Goal: Navigation & Orientation: Find specific page/section

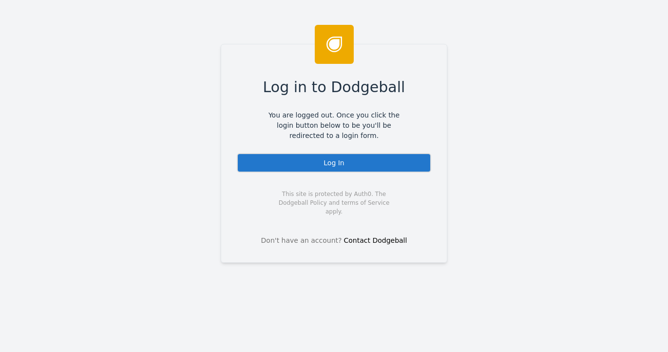
click at [267, 157] on div "Log In" at bounding box center [334, 162] width 194 height 19
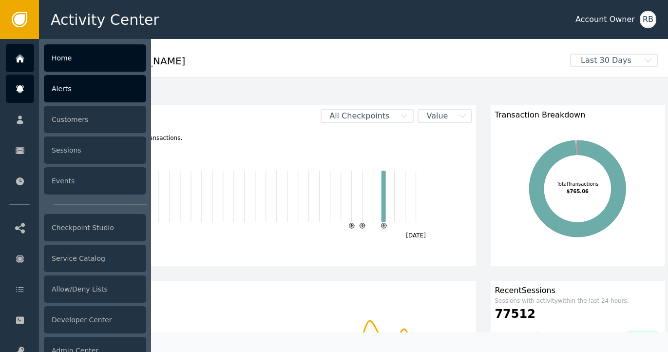
click at [19, 94] on icon at bounding box center [20, 89] width 10 height 11
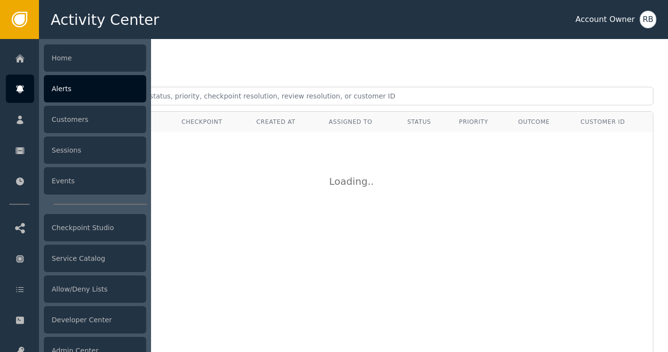
click at [65, 95] on div "Alerts" at bounding box center [95, 88] width 102 height 27
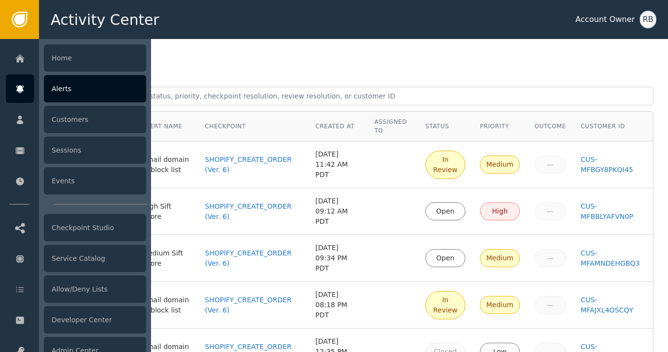
click at [22, 92] on icon at bounding box center [20, 89] width 10 height 11
click at [56, 92] on div "Alerts" at bounding box center [95, 88] width 102 height 27
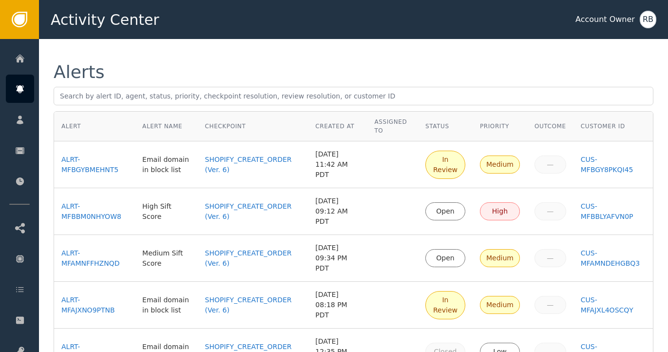
click at [435, 49] on div "Alerts Alert Alert Name Checkpoint Created At Assigned To Status Priority Outco…" at bounding box center [353, 224] width 629 height 370
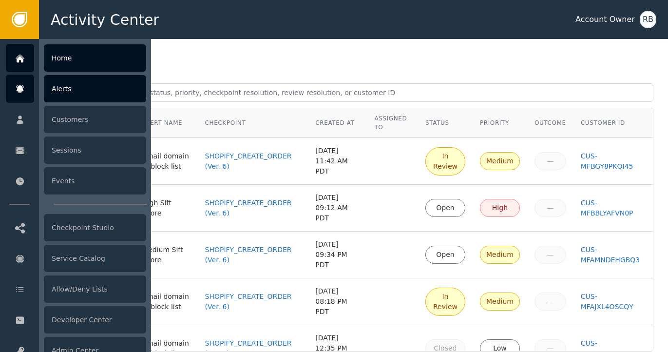
click at [23, 62] on icon at bounding box center [20, 58] width 10 height 11
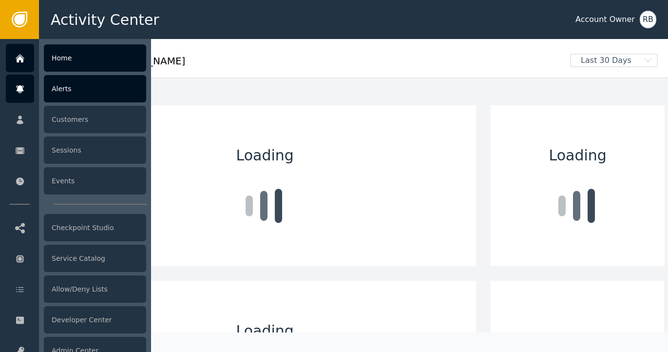
click at [23, 90] on icon at bounding box center [20, 89] width 10 height 11
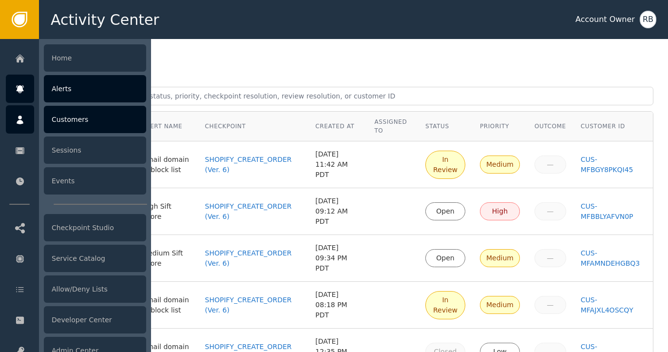
click at [19, 121] on icon at bounding box center [20, 119] width 7 height 9
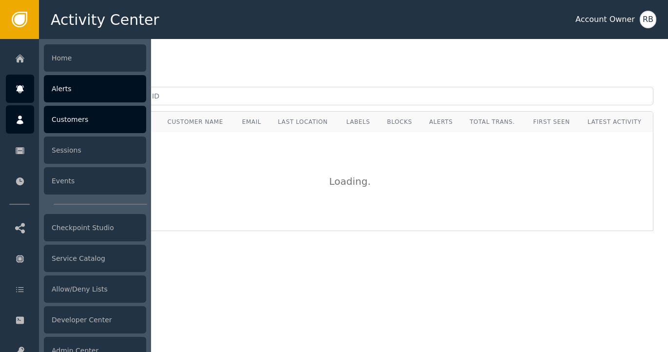
click at [21, 95] on div at bounding box center [20, 89] width 28 height 28
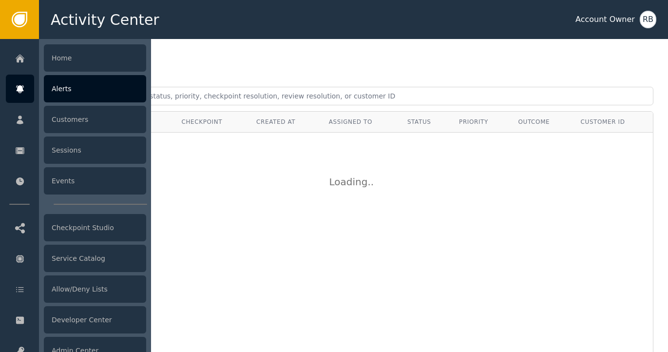
click at [74, 95] on div "Alerts" at bounding box center [95, 88] width 102 height 27
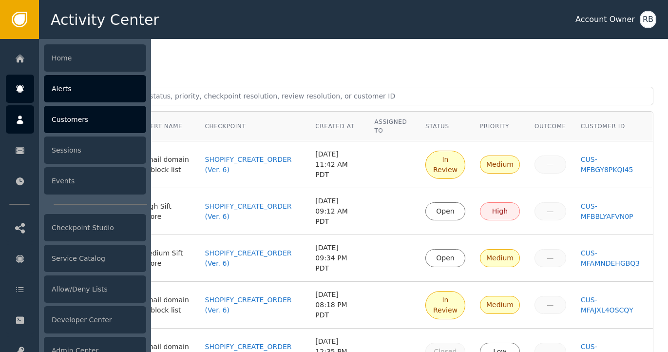
click at [16, 120] on icon at bounding box center [20, 120] width 10 height 11
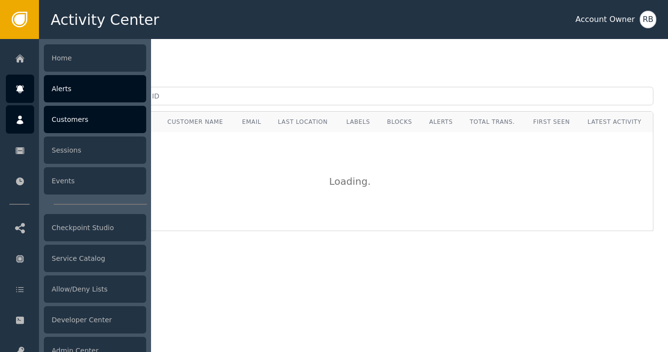
click at [21, 91] on icon at bounding box center [20, 89] width 10 height 11
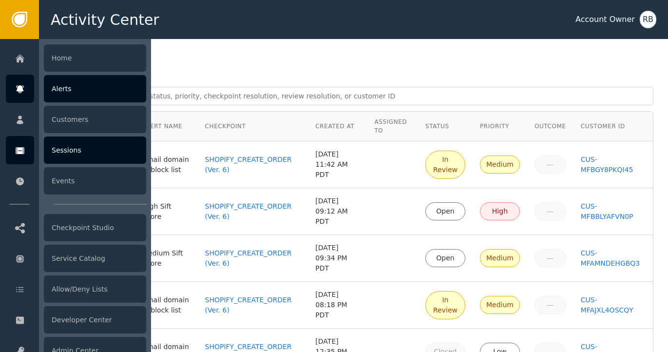
click at [22, 152] on icon at bounding box center [20, 150] width 9 height 7
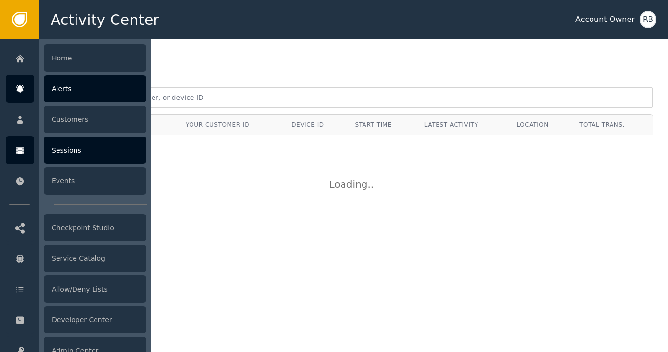
click at [61, 91] on div "Alerts" at bounding box center [95, 88] width 102 height 27
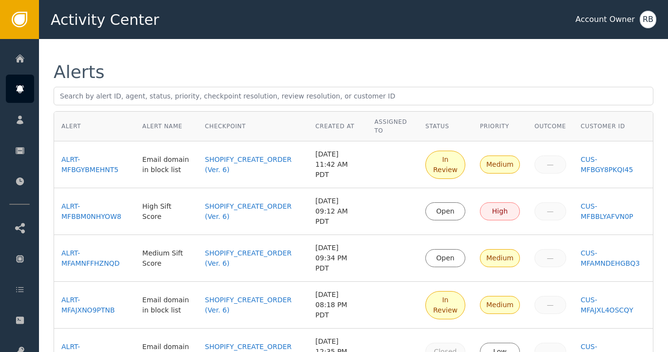
scroll to position [12, 0]
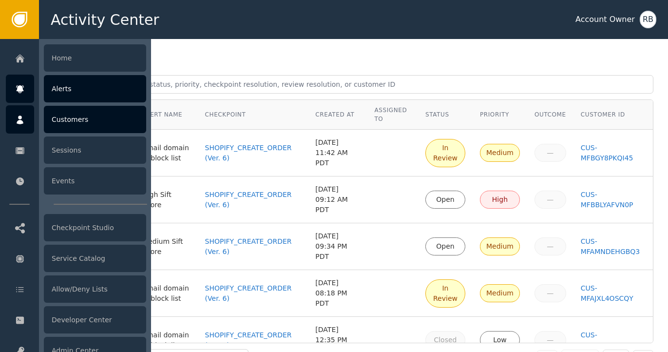
click at [25, 127] on div at bounding box center [20, 119] width 28 height 28
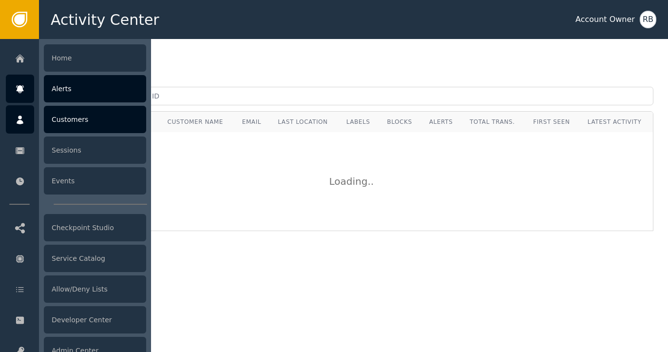
click at [61, 95] on div "Alerts" at bounding box center [95, 88] width 102 height 27
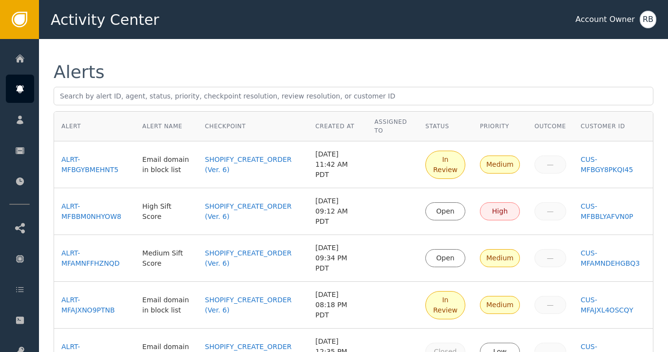
scroll to position [57, 0]
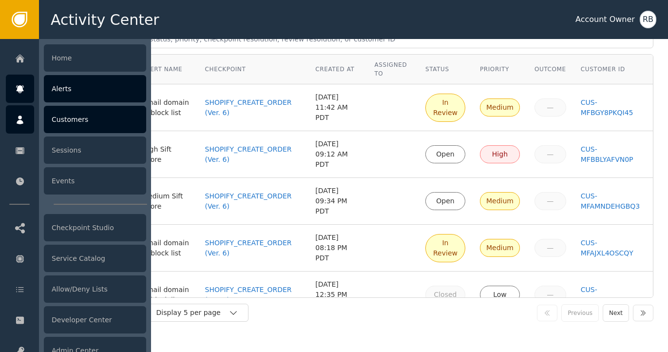
click at [19, 124] on icon at bounding box center [20, 120] width 10 height 11
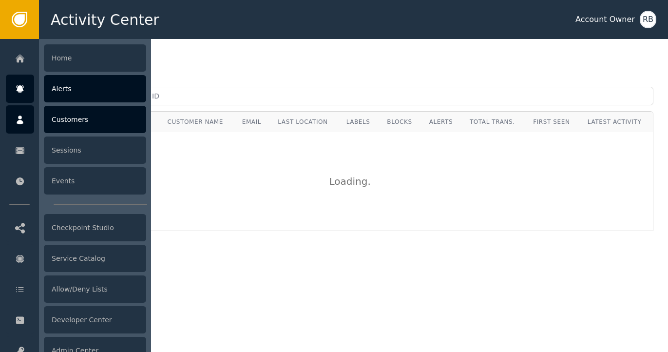
click at [21, 89] on icon at bounding box center [19, 89] width 7 height 8
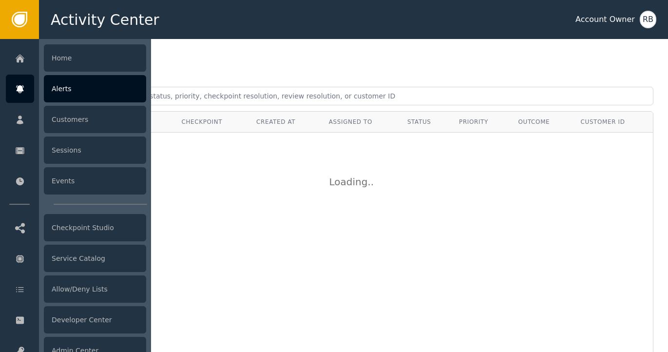
click at [60, 86] on div "Alerts" at bounding box center [95, 88] width 102 height 27
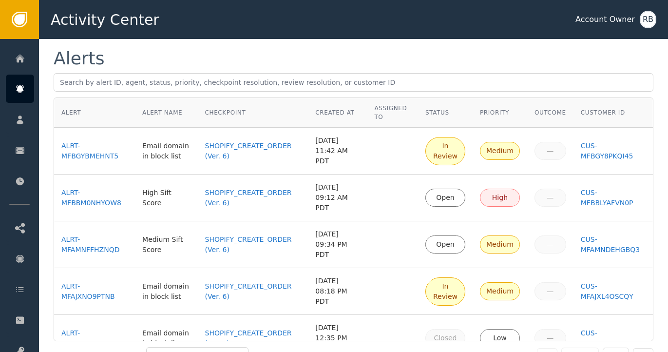
scroll to position [19, 0]
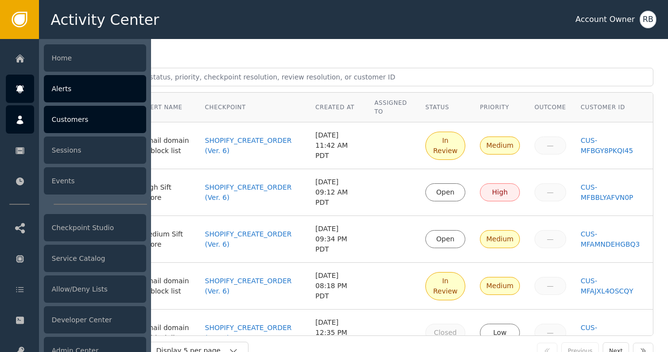
click at [23, 124] on icon at bounding box center [20, 120] width 10 height 11
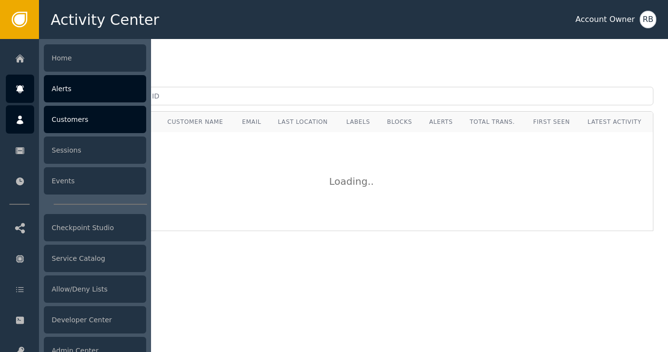
click at [61, 94] on div "Alerts" at bounding box center [95, 88] width 102 height 27
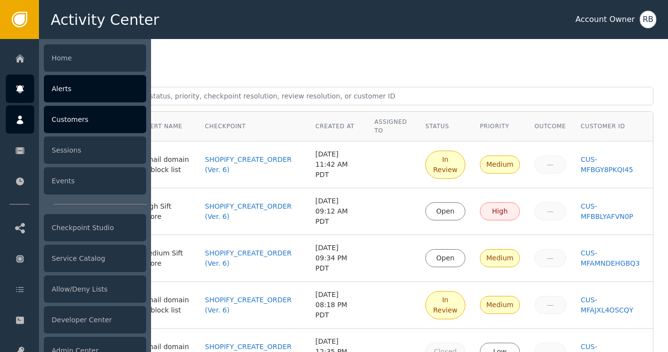
click at [18, 121] on icon at bounding box center [20, 119] width 7 height 9
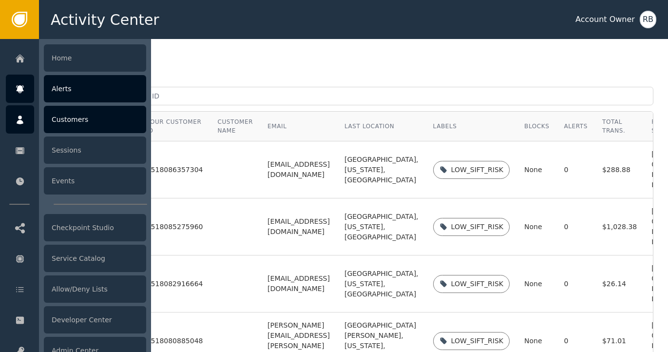
click at [74, 86] on div "Alerts" at bounding box center [95, 88] width 102 height 27
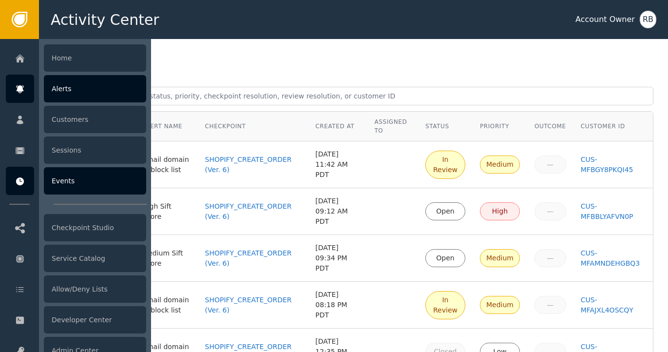
click at [19, 185] on icon at bounding box center [20, 181] width 8 height 8
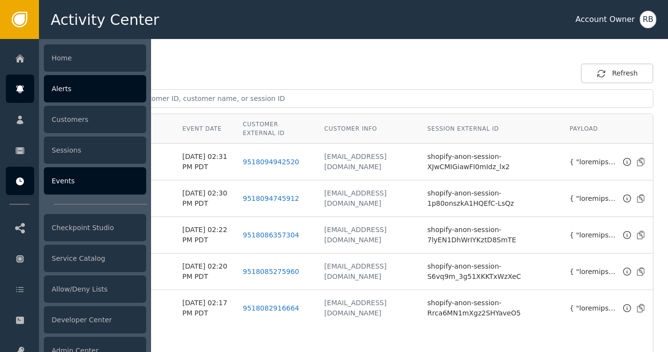
click at [66, 92] on div "Alerts" at bounding box center [95, 88] width 102 height 27
